Goal: Transaction & Acquisition: Book appointment/travel/reservation

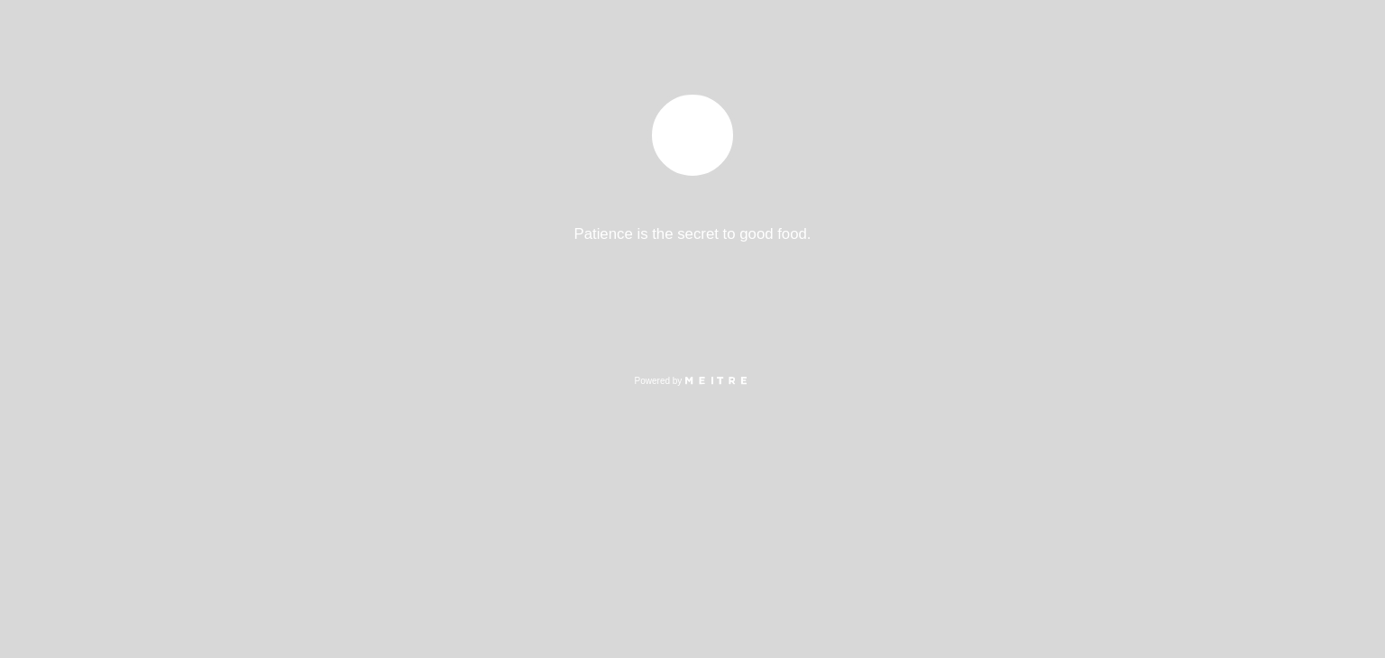
select select "es"
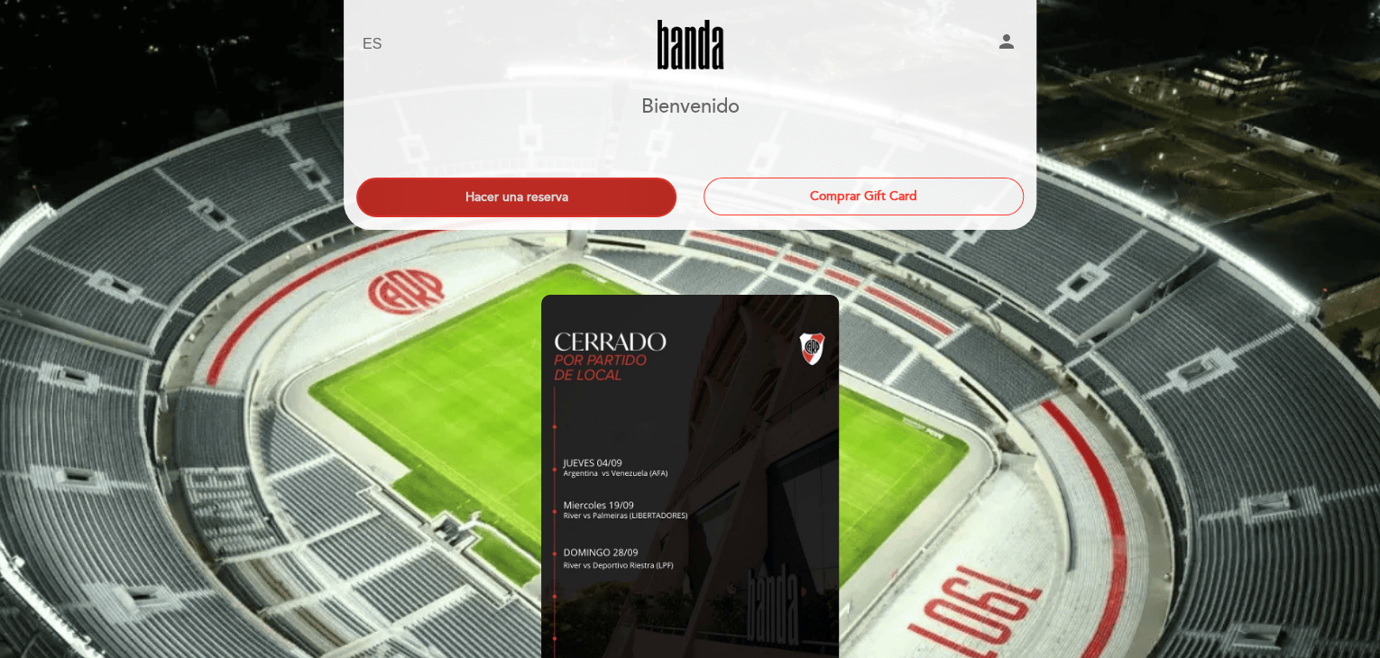
click at [454, 188] on button "Hacer una reserva" at bounding box center [516, 198] width 320 height 40
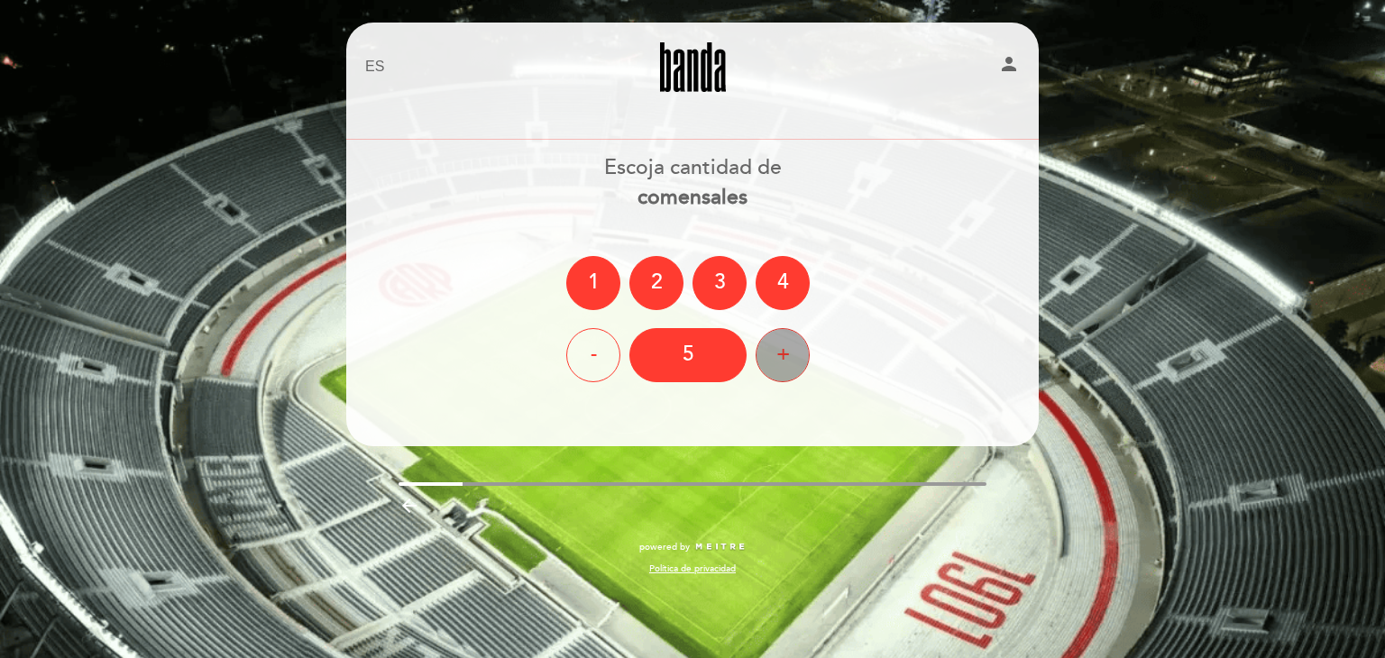
click at [763, 351] on div "+" at bounding box center [783, 355] width 54 height 54
click at [763, 350] on div "+" at bounding box center [783, 355] width 54 height 54
click at [592, 342] on div "-" at bounding box center [593, 355] width 54 height 54
click at [694, 364] on div "7" at bounding box center [687, 355] width 117 height 54
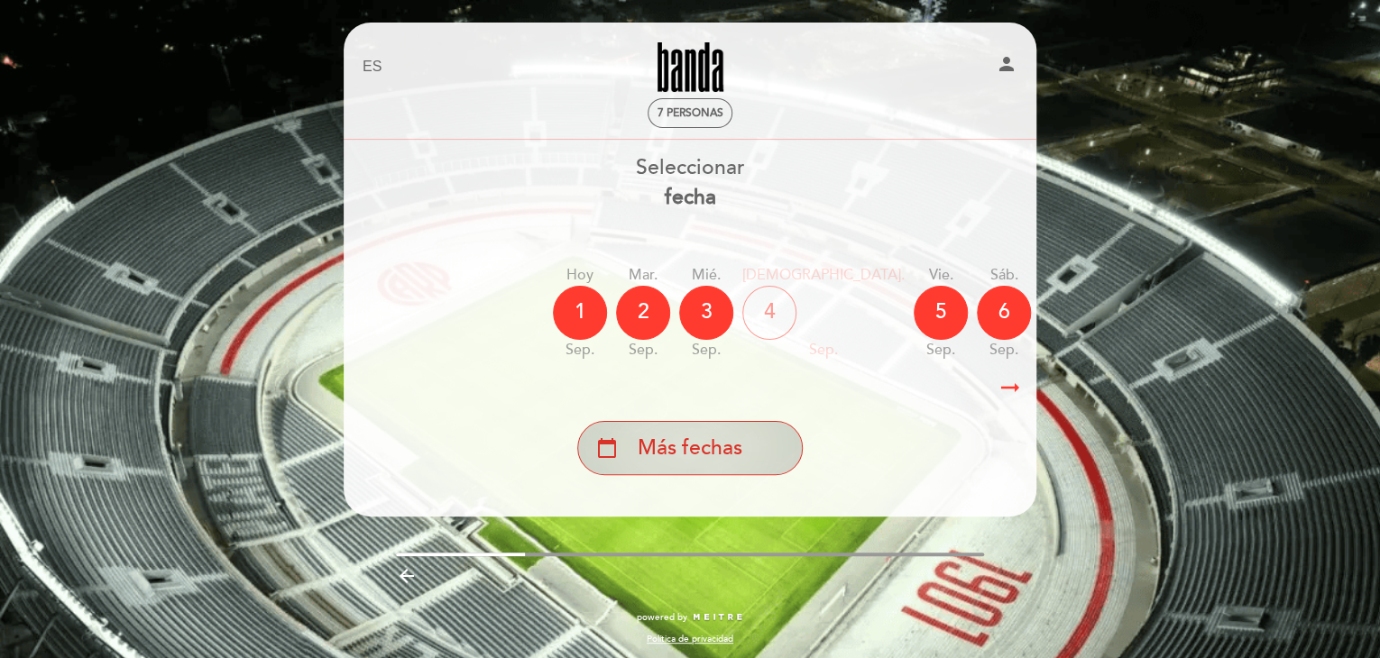
click at [743, 445] on div "calendar_today Más fechas" at bounding box center [689, 448] width 225 height 54
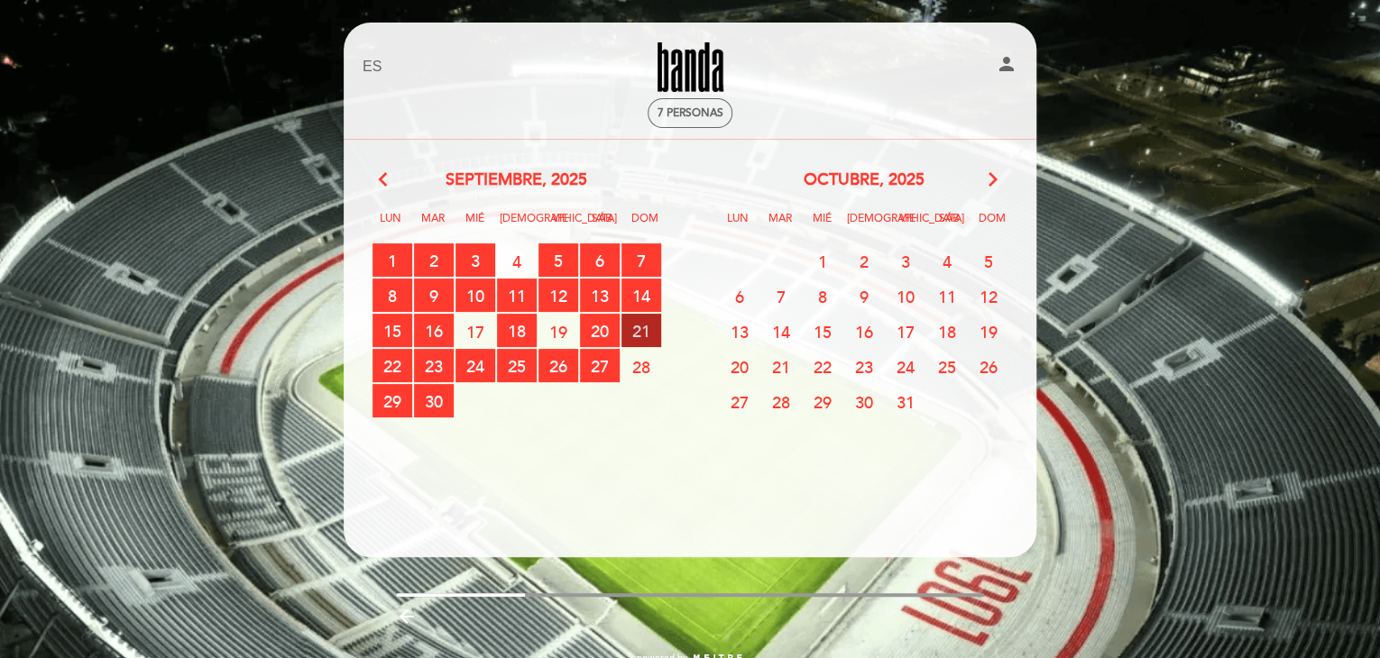
click at [645, 324] on span "21 RESERVAS DISPONIBLES" at bounding box center [641, 330] width 40 height 33
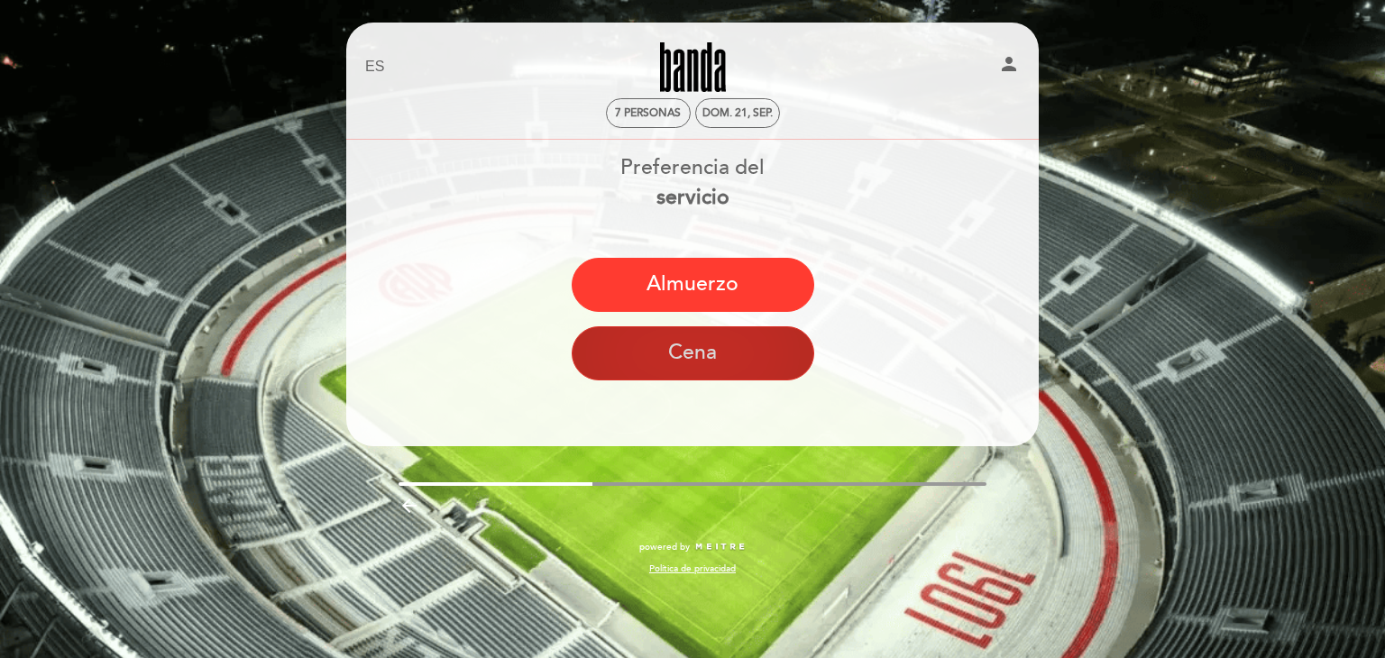
click at [670, 344] on button "Cena" at bounding box center [693, 353] width 243 height 54
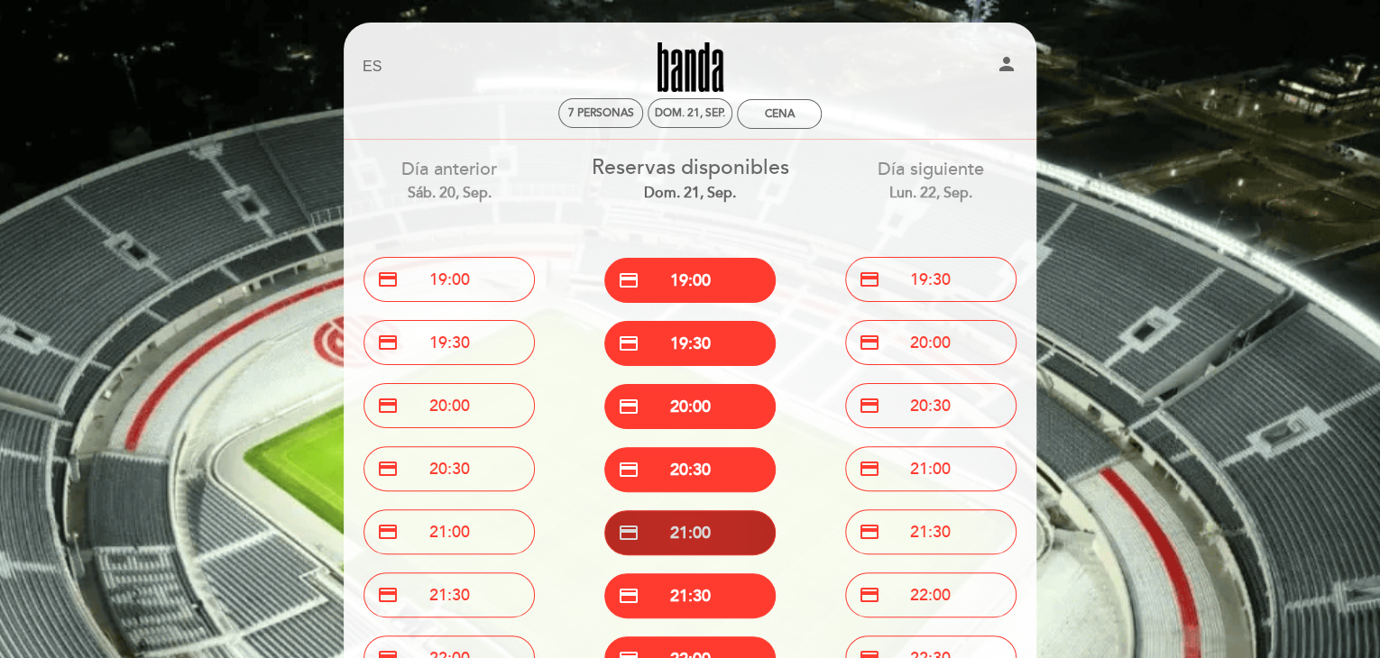
click at [748, 530] on button "credit_card 21:00" at bounding box center [689, 532] width 171 height 45
